Goal: Task Accomplishment & Management: Manage account settings

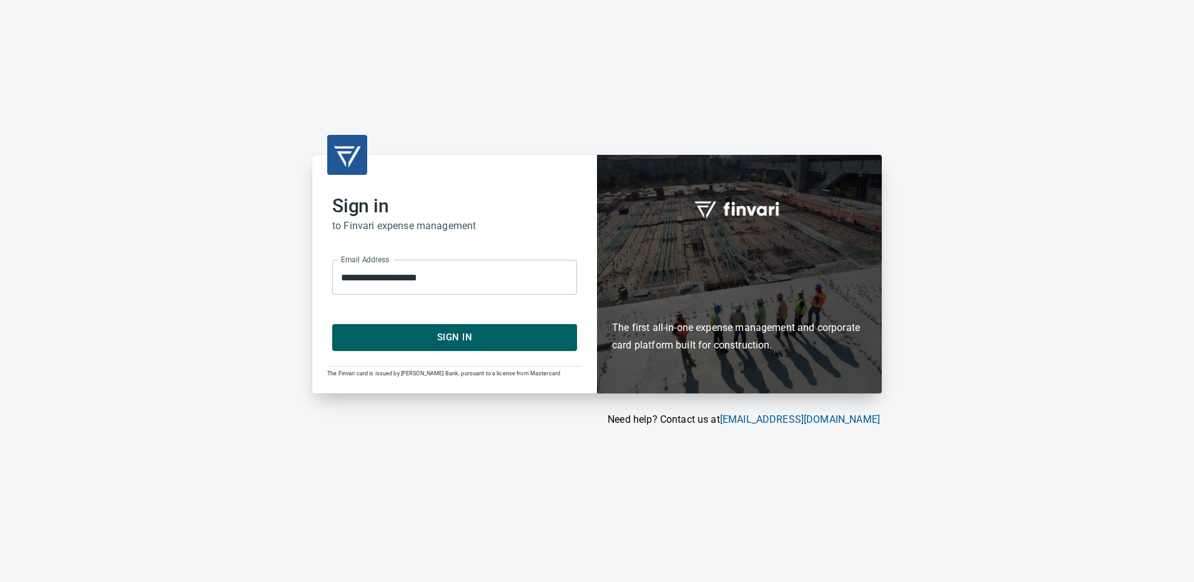
click at [422, 344] on span "Sign In" at bounding box center [454, 337] width 217 height 16
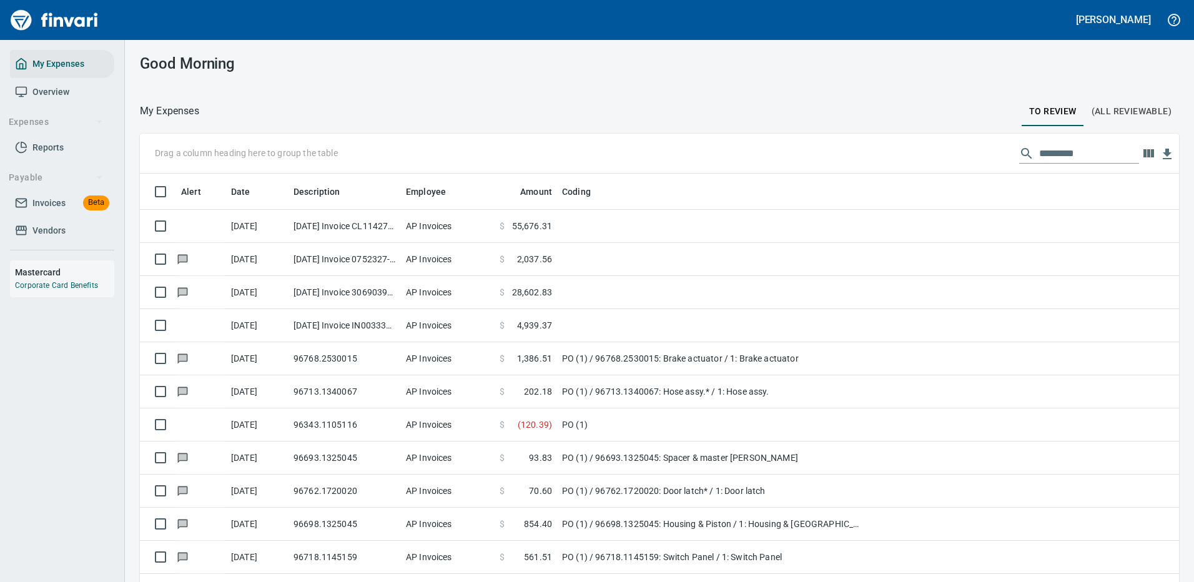
scroll to position [435, 1011]
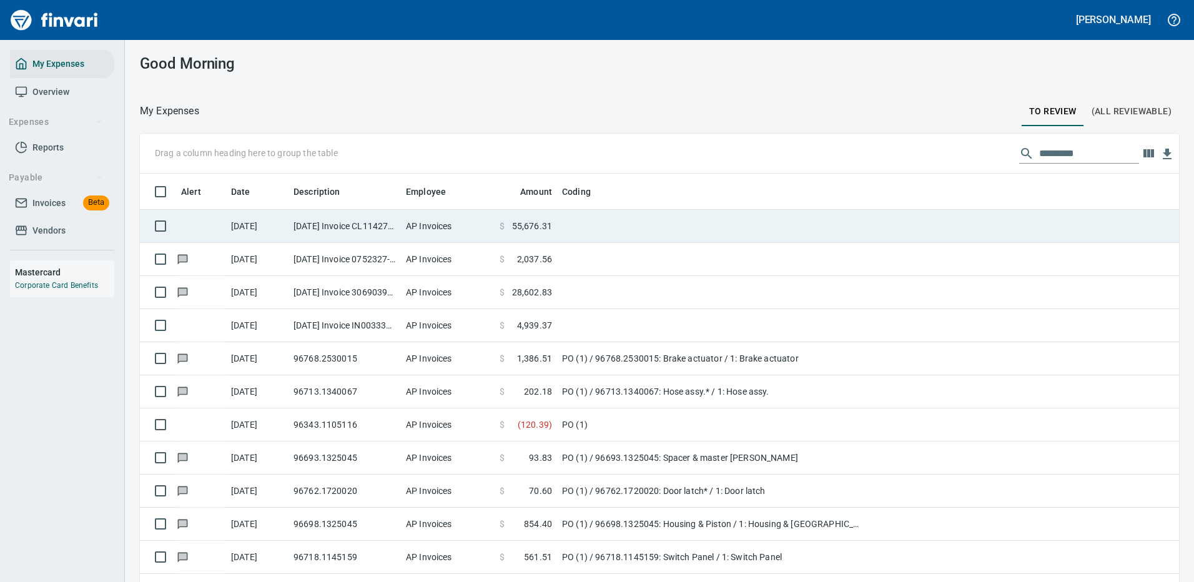
click at [336, 229] on td "[DATE] Invoice CL1142741 from Jubitz Corp - Jfs (1-10543)" at bounding box center [344, 226] width 112 height 33
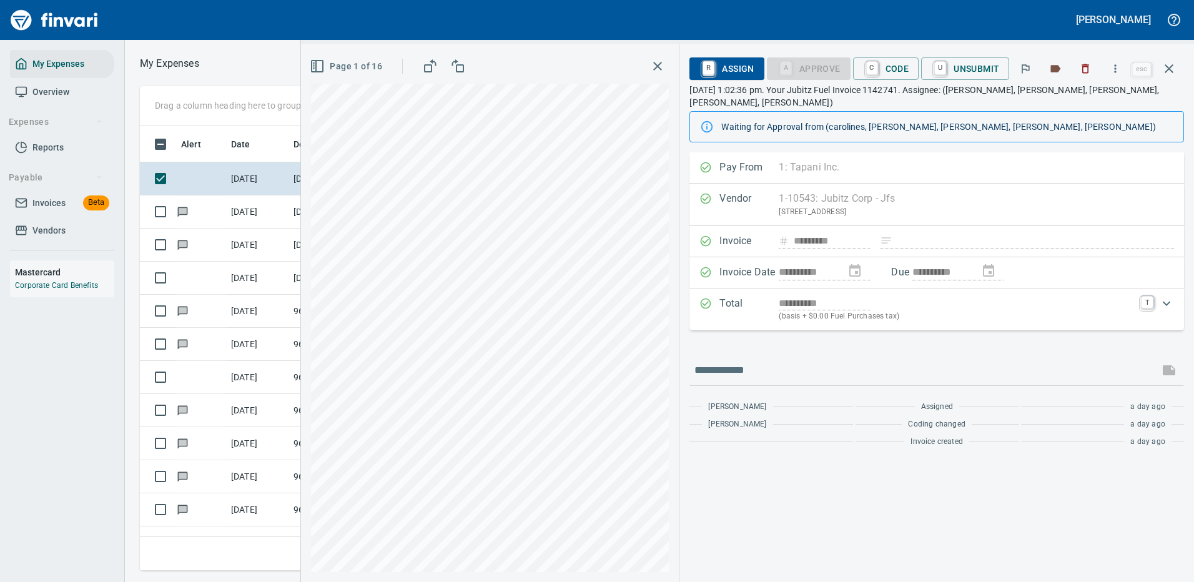
scroll to position [426, 708]
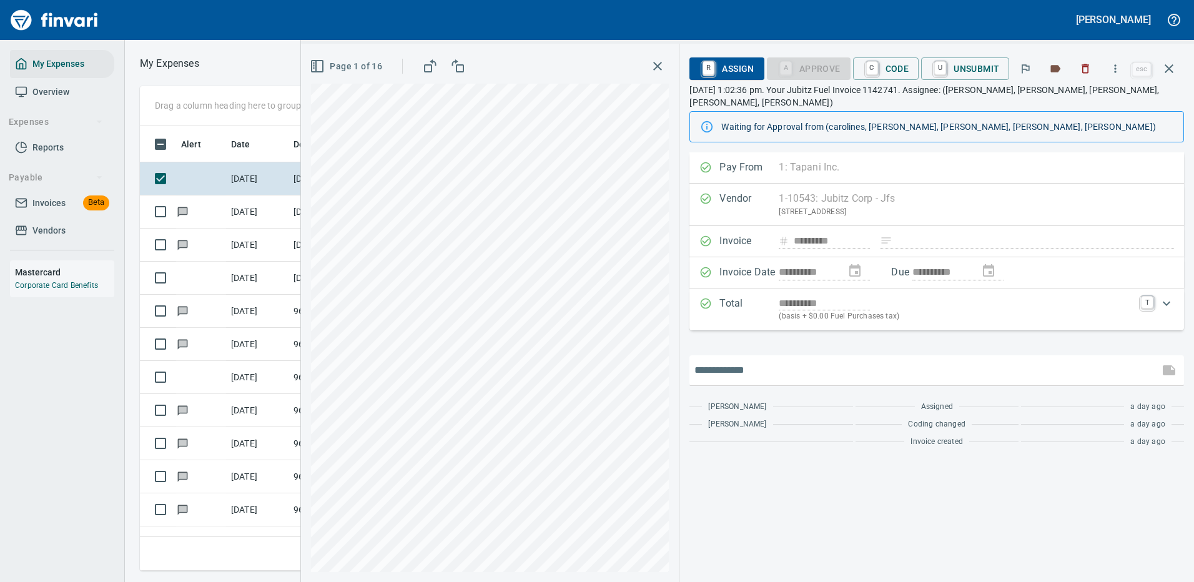
click at [729, 360] on input "text" at bounding box center [923, 370] width 459 height 20
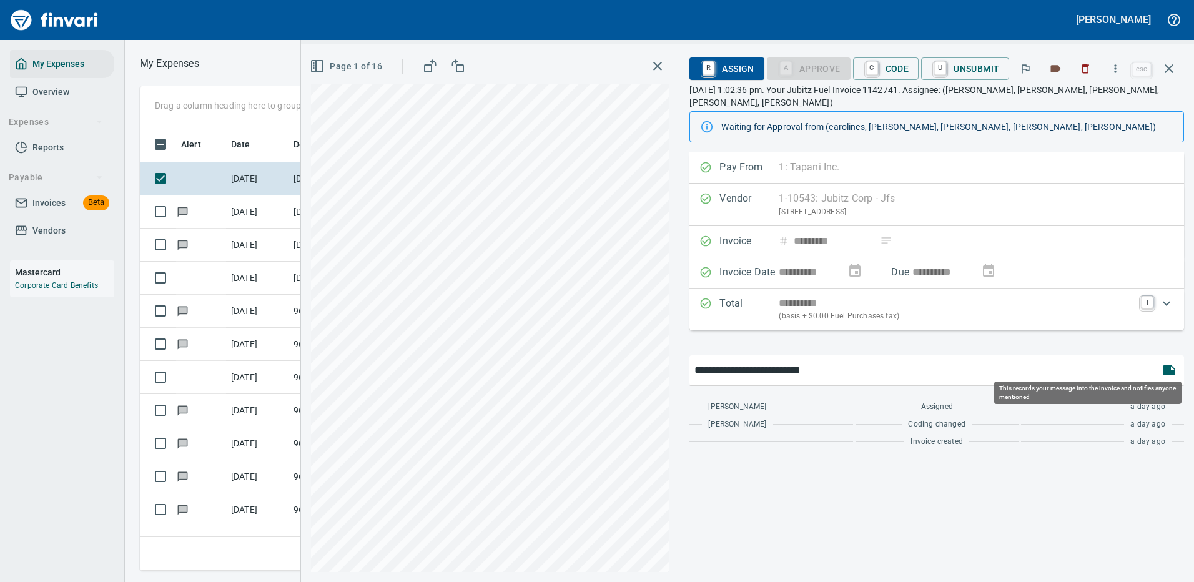
type input "**********"
click at [1176, 355] on button "button" at bounding box center [1169, 370] width 30 height 30
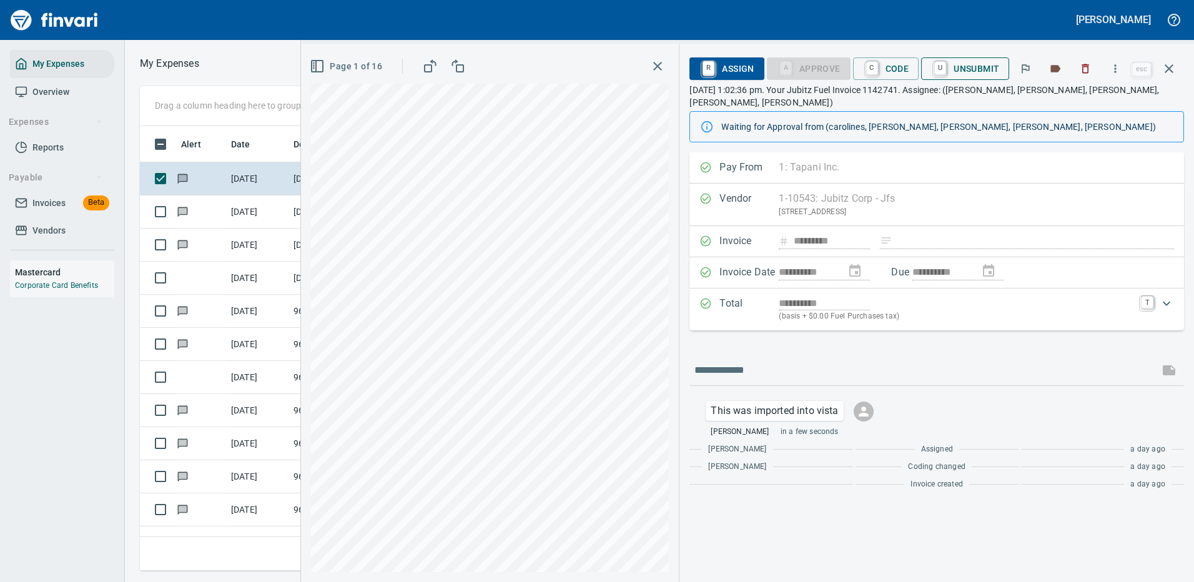
click at [954, 62] on span "U Unsubmit" at bounding box center [965, 68] width 68 height 21
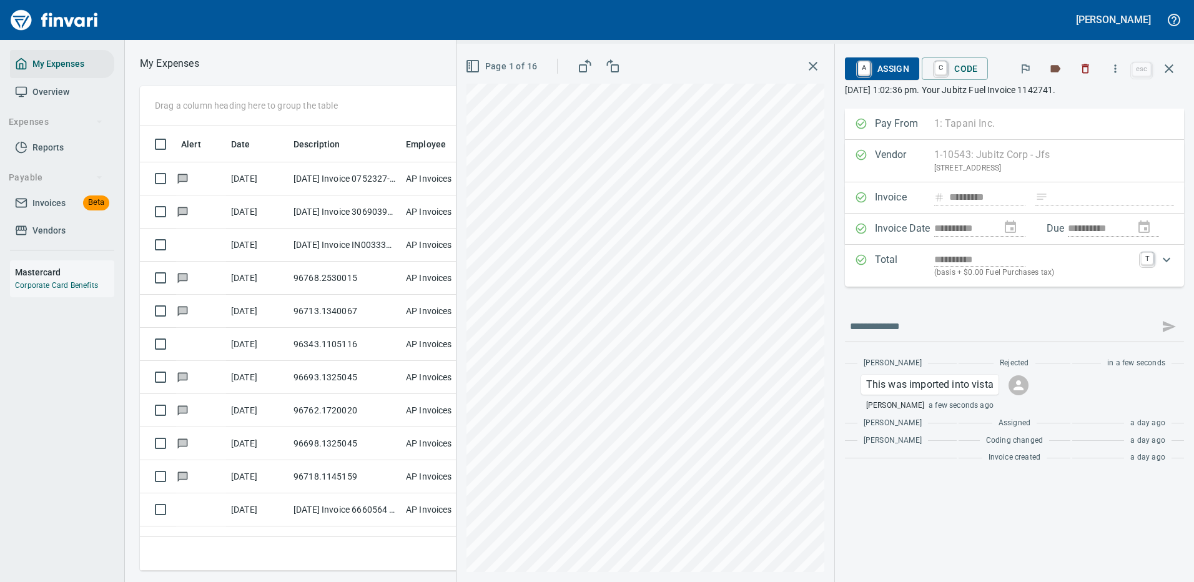
click at [805, 64] on icon "button" at bounding box center [812, 66] width 15 height 15
